Goal: Transaction & Acquisition: Purchase product/service

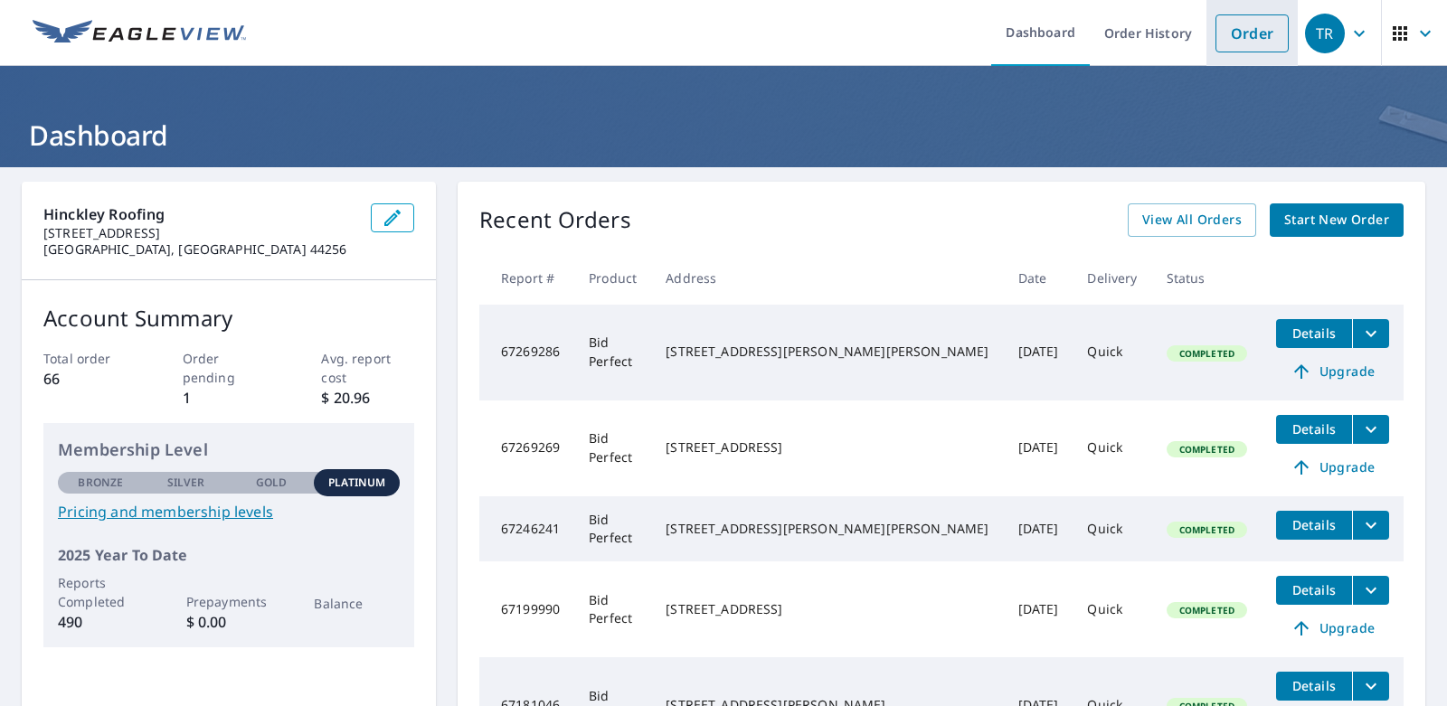
click at [1227, 34] on link "Order" at bounding box center [1252, 33] width 73 height 38
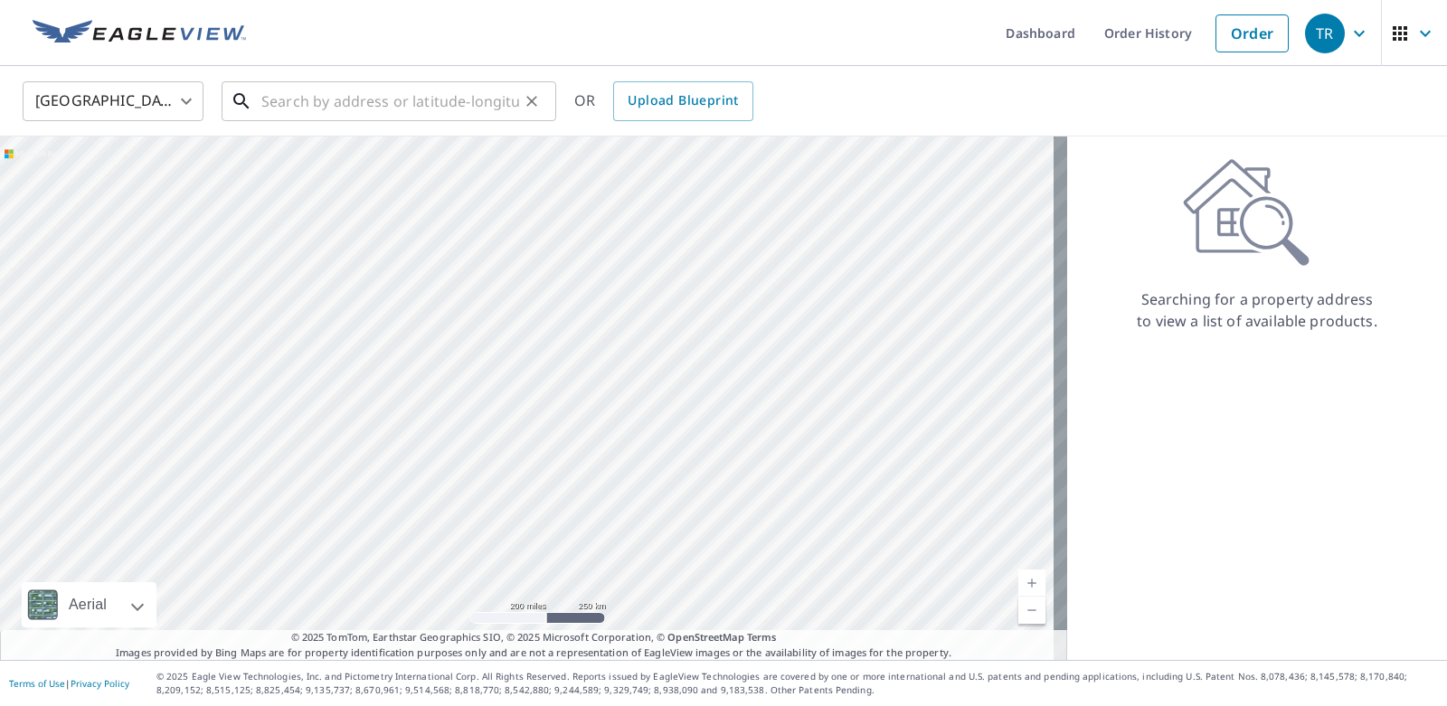
click at [456, 98] on input "text" at bounding box center [390, 101] width 258 height 51
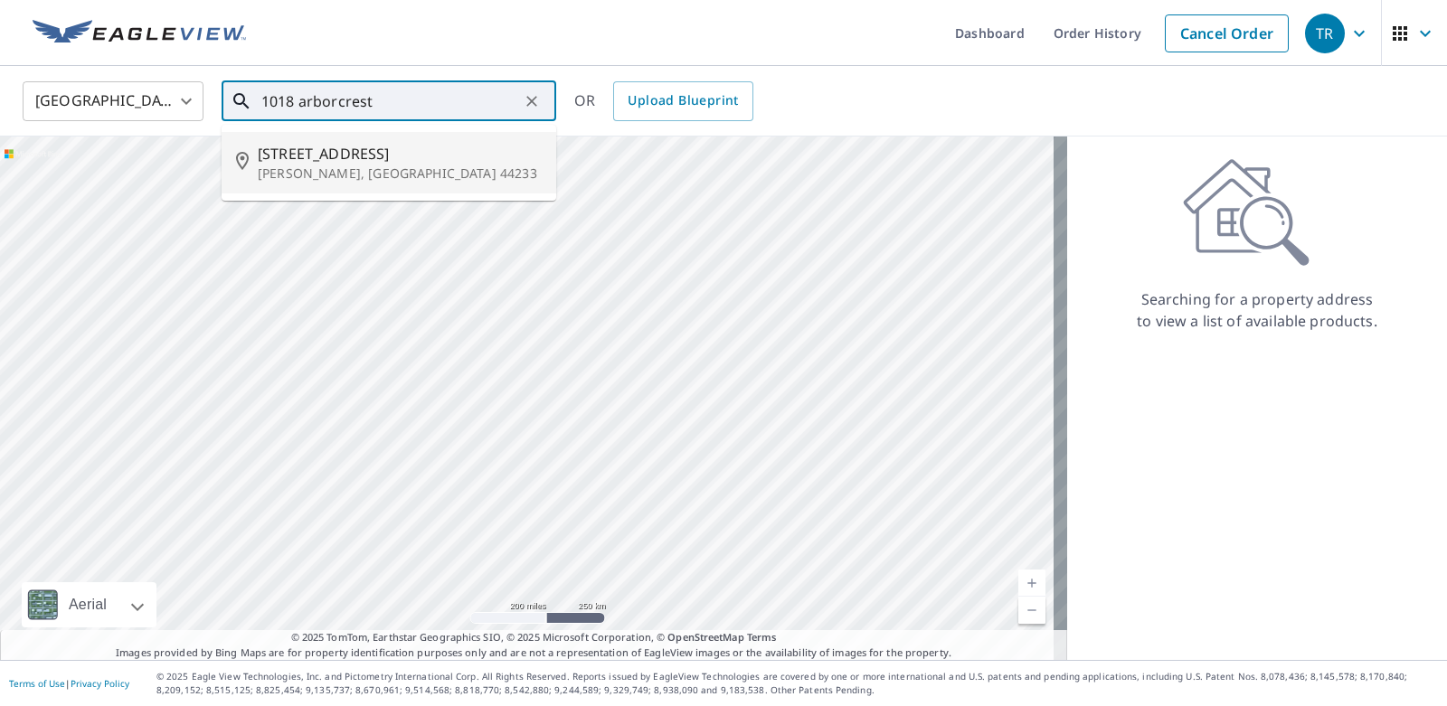
click at [355, 159] on span "[STREET_ADDRESS]" at bounding box center [400, 154] width 284 height 22
type input "[STREET_ADDRESS][PERSON_NAME]"
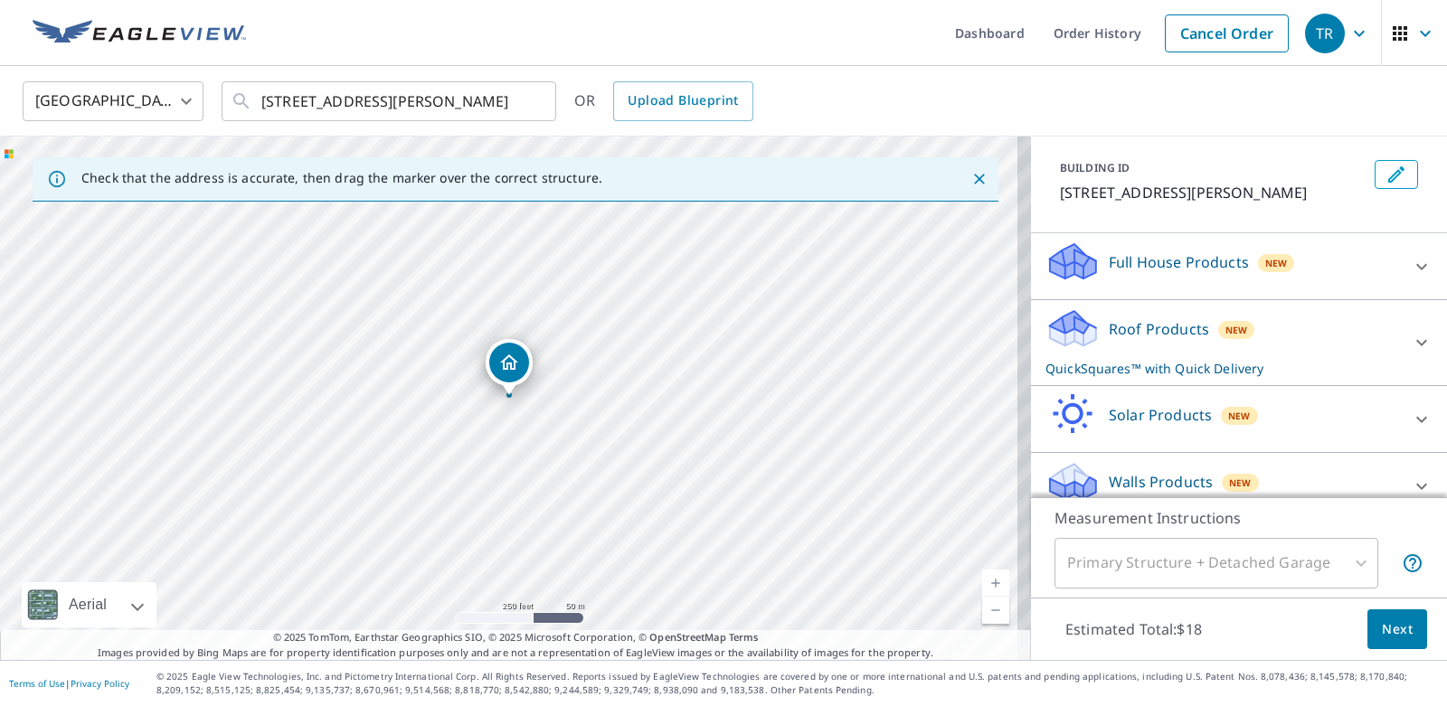
scroll to position [113, 0]
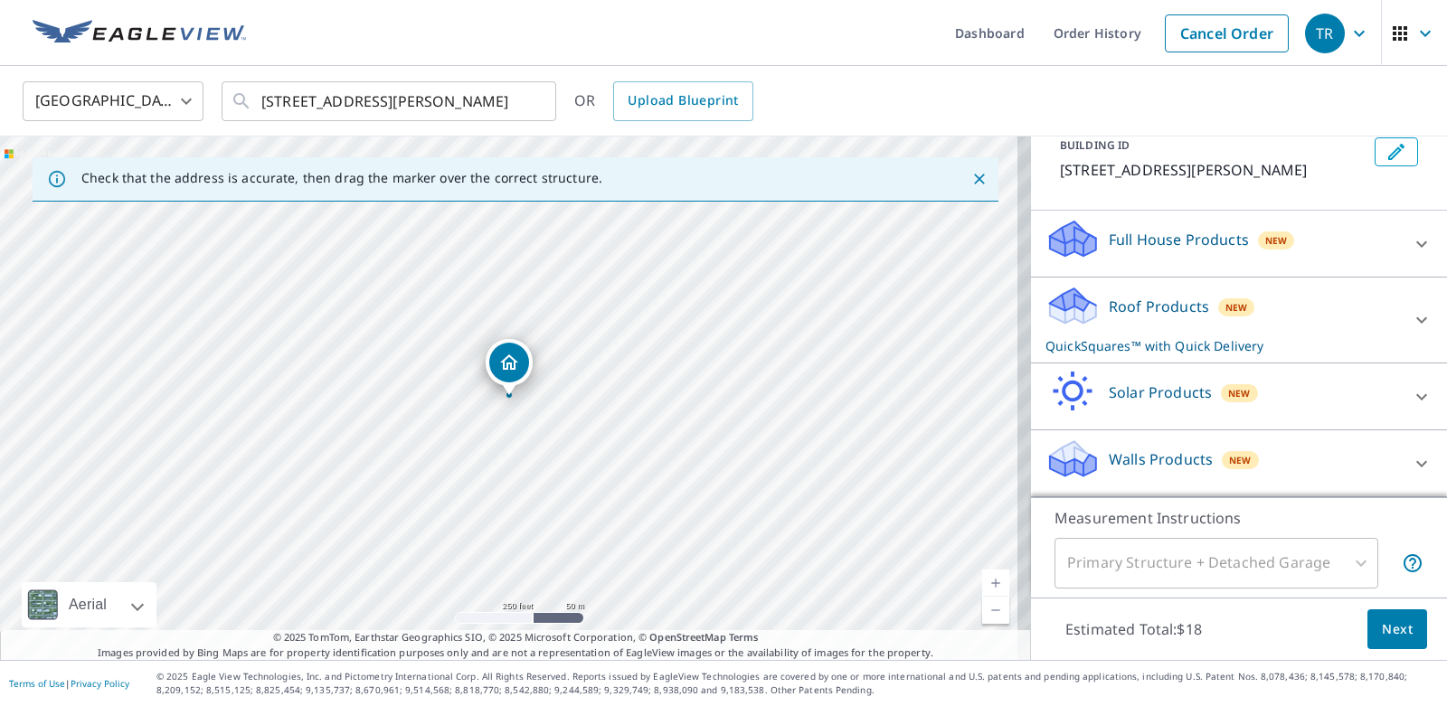
click at [1131, 306] on p "Roof Products" at bounding box center [1159, 307] width 100 height 22
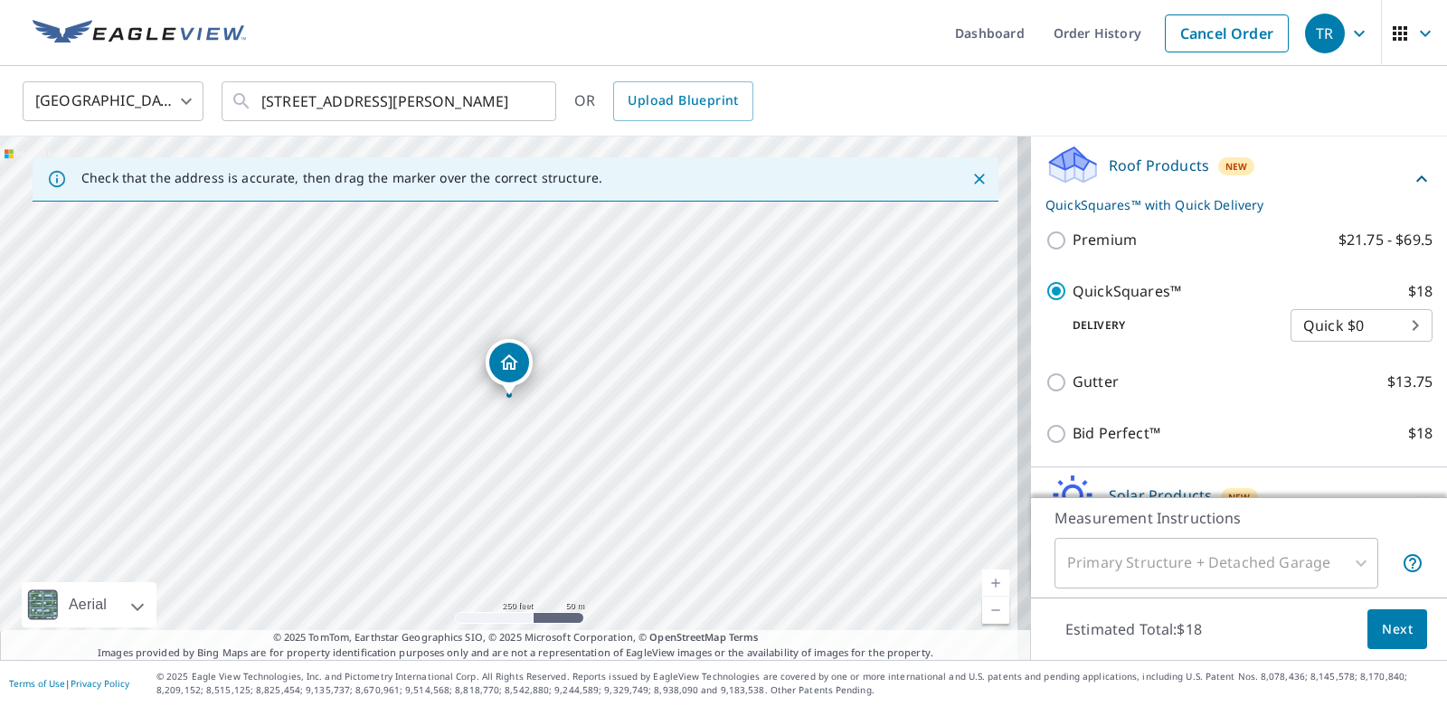
scroll to position [294, 0]
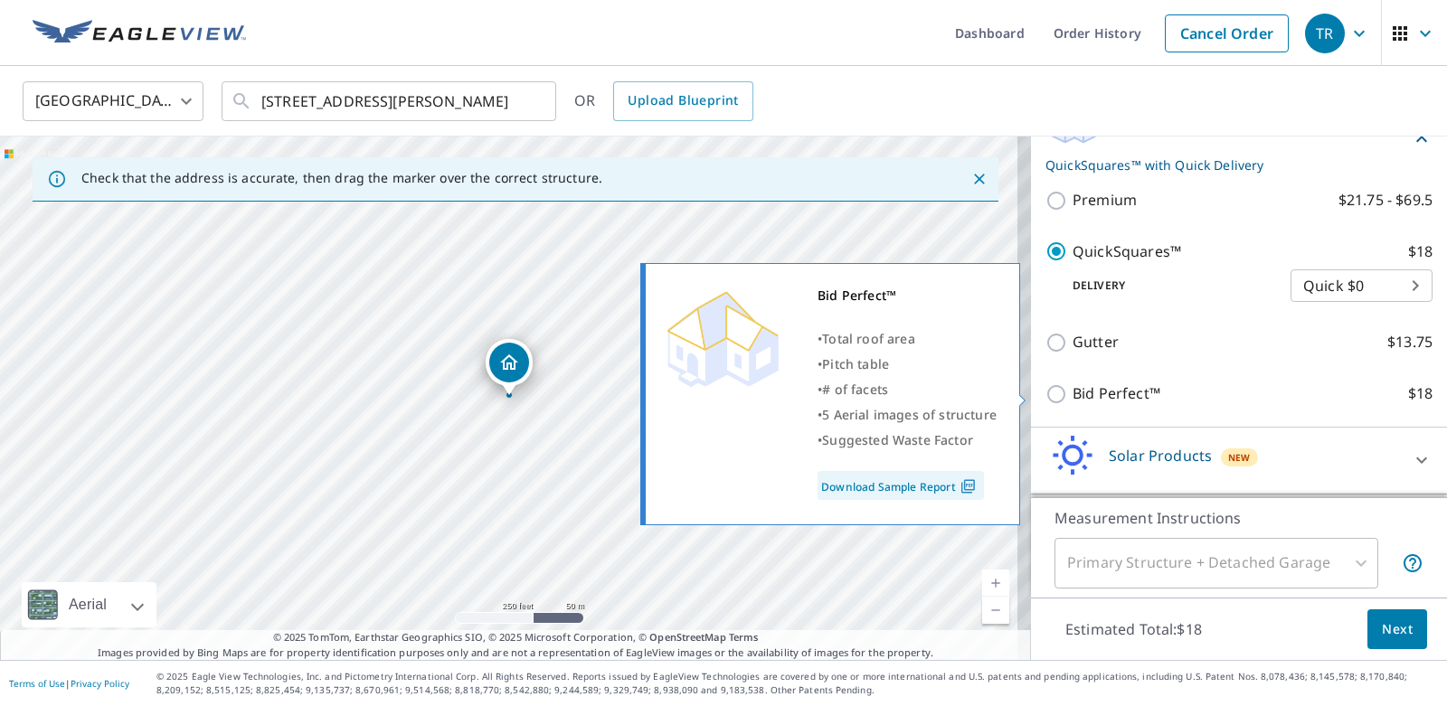
click at [1045, 393] on input "Bid Perfect™ $18" at bounding box center [1058, 394] width 27 height 22
checkbox input "true"
checkbox input "false"
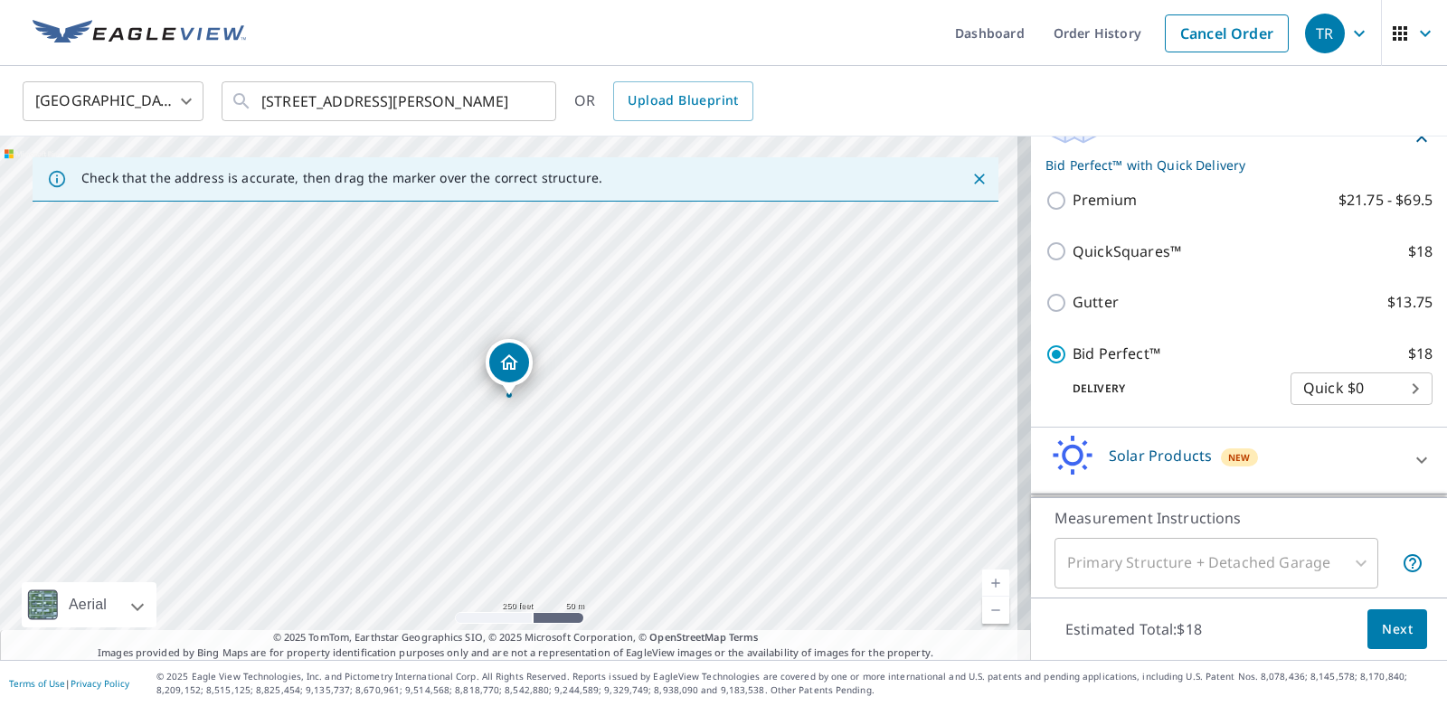
click at [1382, 630] on span "Next" at bounding box center [1397, 630] width 31 height 23
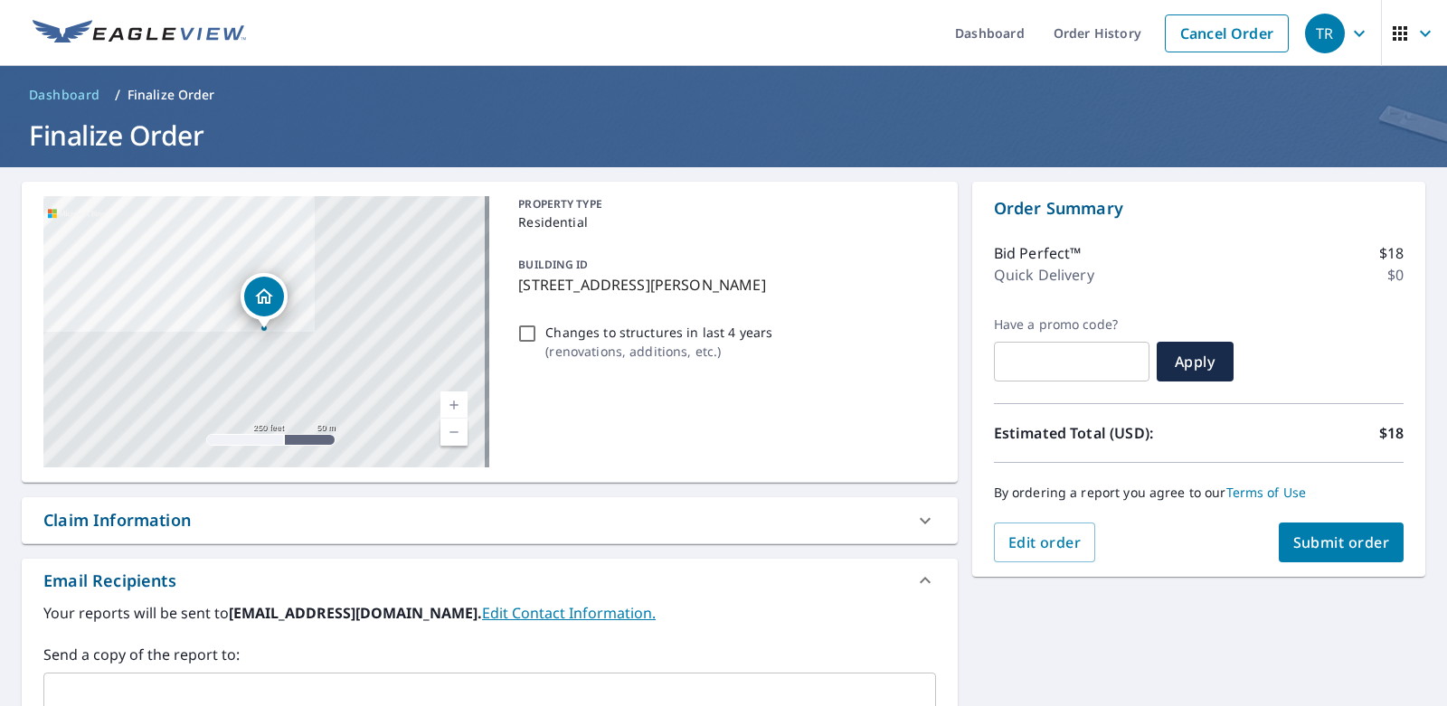
click at [1309, 534] on span "Submit order" at bounding box center [1341, 543] width 97 height 20
checkbox input "true"
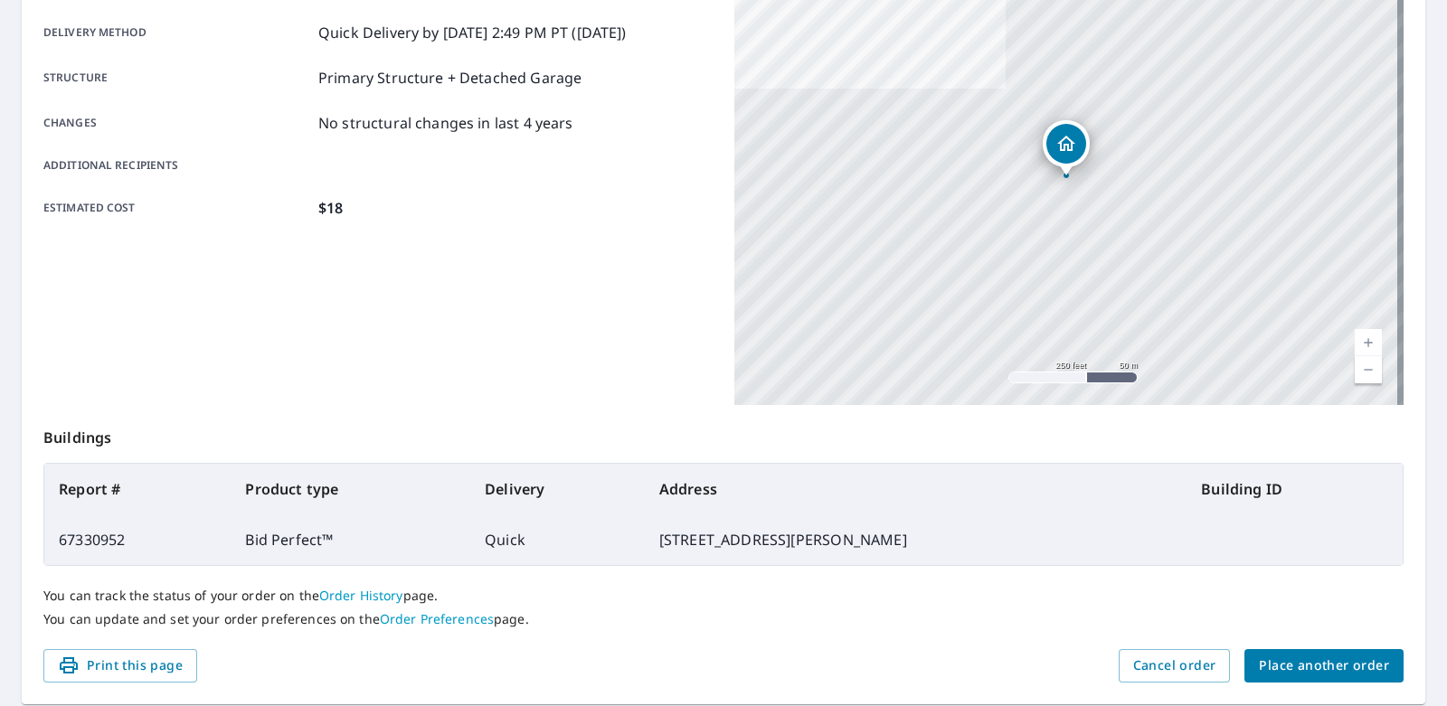
scroll to position [268, 0]
